Goal: Task Accomplishment & Management: Complete application form

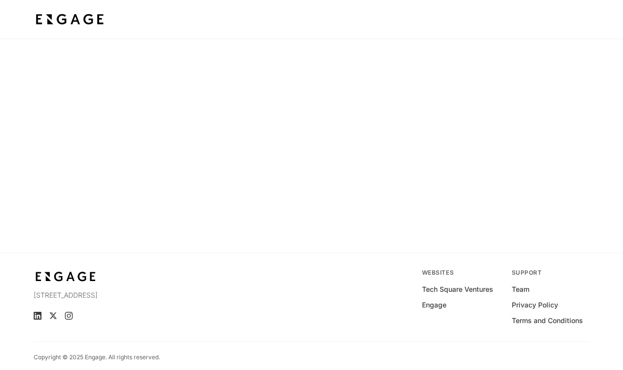
scroll to position [39, 0]
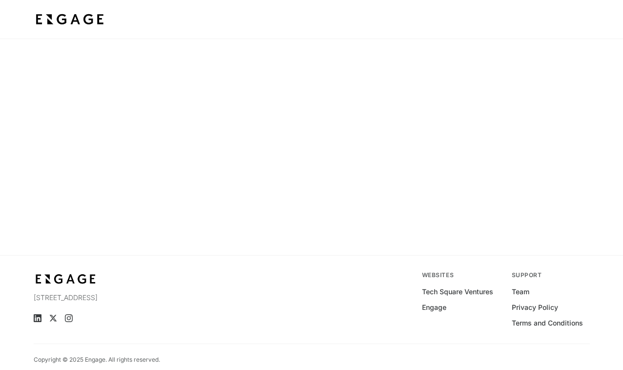
scroll to position [39, 0]
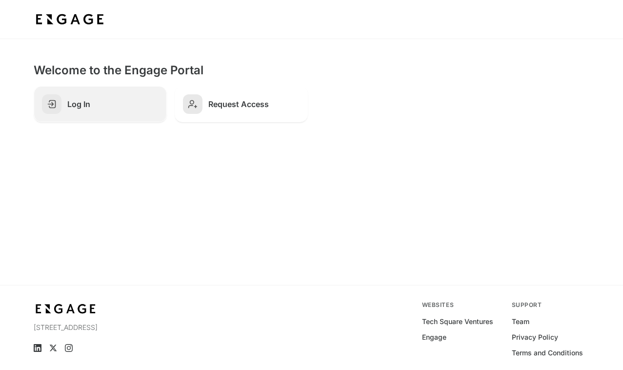
click at [91, 105] on h2 "Log In" at bounding box center [112, 104] width 91 height 10
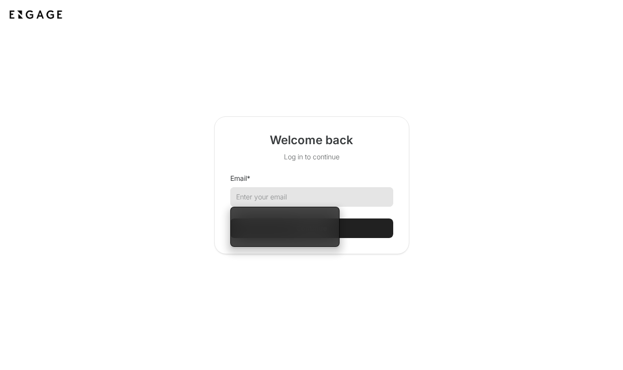
click at [310, 196] on input "Email *" at bounding box center [311, 197] width 163 height 20
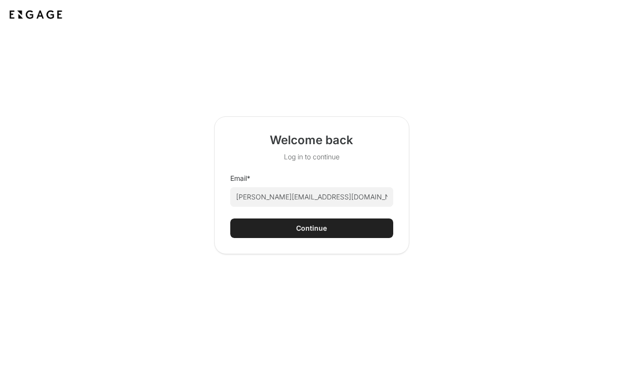
type input "[PERSON_NAME][EMAIL_ADDRESS][DOMAIN_NAME]"
click at [306, 227] on div "Continue" at bounding box center [311, 228] width 31 height 10
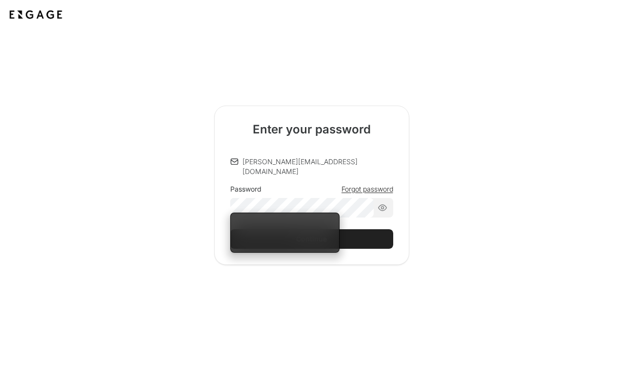
click at [352, 185] on div "Password Forgot password" at bounding box center [311, 200] width 163 height 33
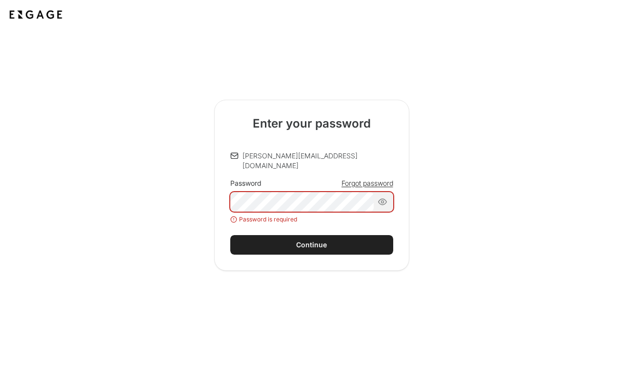
click at [351, 178] on span "Forgot password" at bounding box center [368, 183] width 52 height 10
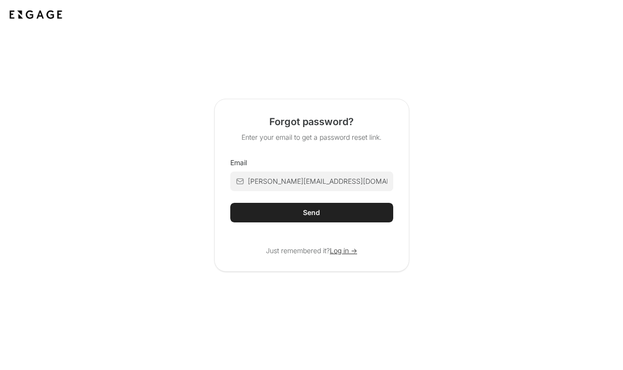
click at [301, 213] on html "Forgot password? Enter your email to get a password reset link. Email [PERSON_N…" at bounding box center [311, 185] width 623 height 370
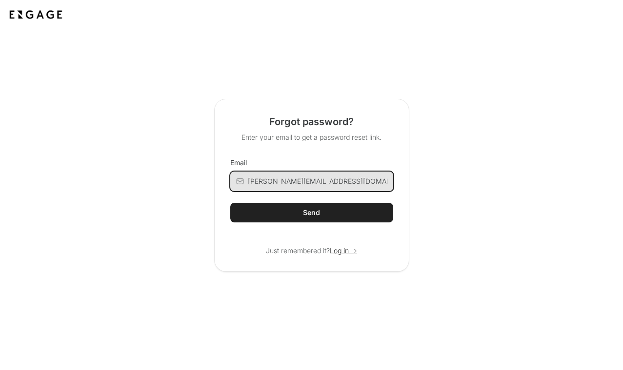
click at [292, 180] on input "ryan@arbroxr.com" at bounding box center [320, 181] width 145 height 20
click at [309, 182] on input "ryan@arbroxr.com" at bounding box center [320, 181] width 145 height 20
type input "ryan@arbroxr.com"
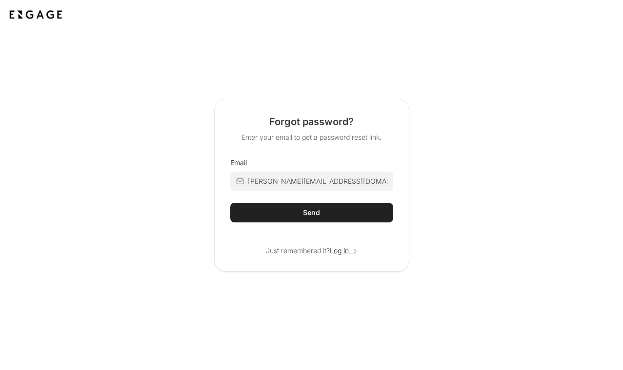
click at [309, 212] on div "Send" at bounding box center [311, 212] width 17 height 10
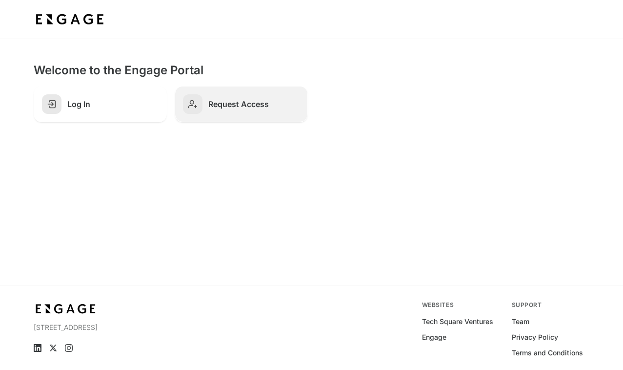
click at [226, 104] on h2 "Request Access" at bounding box center [253, 104] width 91 height 10
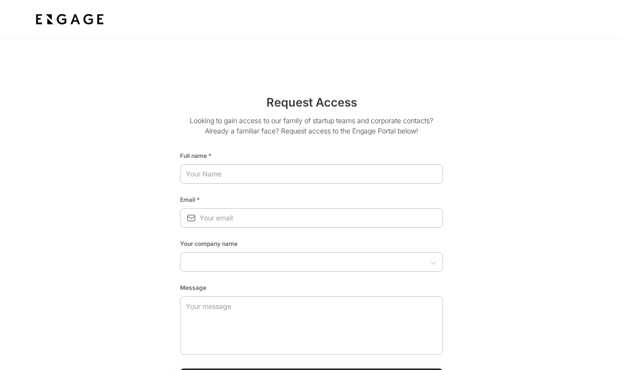
click at [231, 172] on html "Request Access Looking to gain access to our family of startup teams and corpor…" at bounding box center [311, 283] width 623 height 566
click at [231, 172] on input "text" at bounding box center [311, 174] width 263 height 18
type input "[PERSON_NAME]"
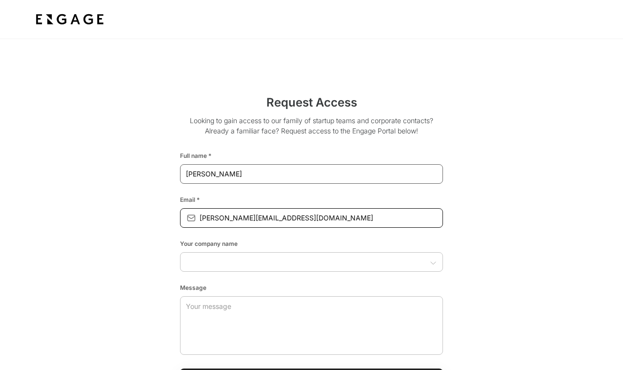
type input "[PERSON_NAME][EMAIL_ADDRESS][DOMAIN_NAME]"
click at [203, 290] on li "ArborXR" at bounding box center [311, 286] width 263 height 18
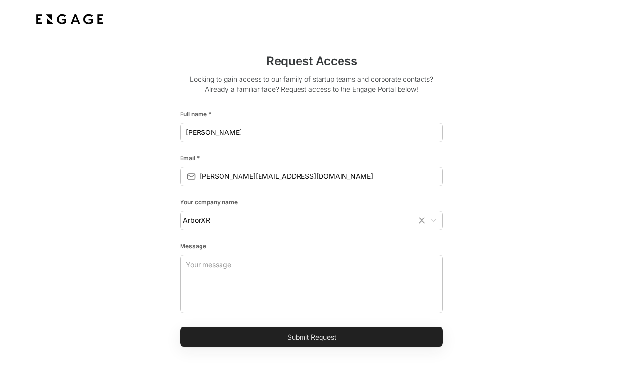
scroll to position [44, 0]
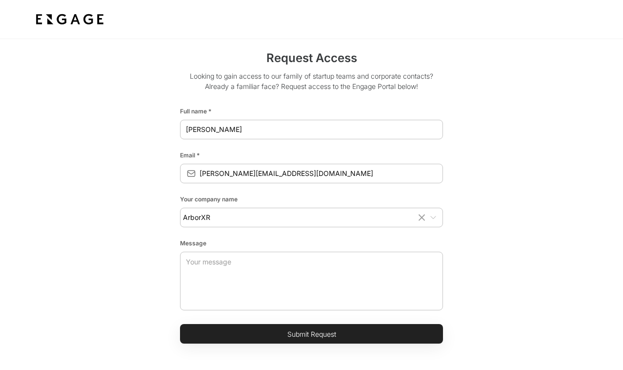
type input "ArborXR"
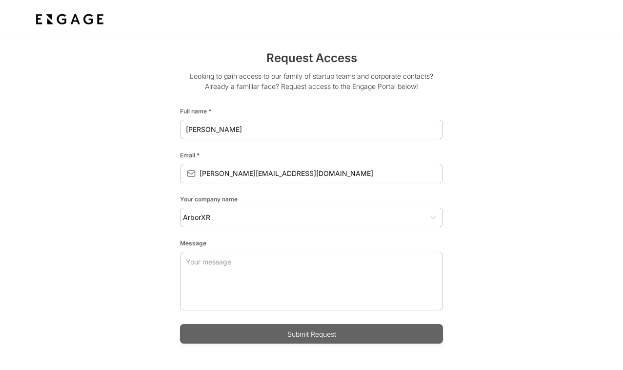
click at [294, 334] on button "Submit Request" at bounding box center [311, 334] width 263 height 20
